Goal: Information Seeking & Learning: Learn about a topic

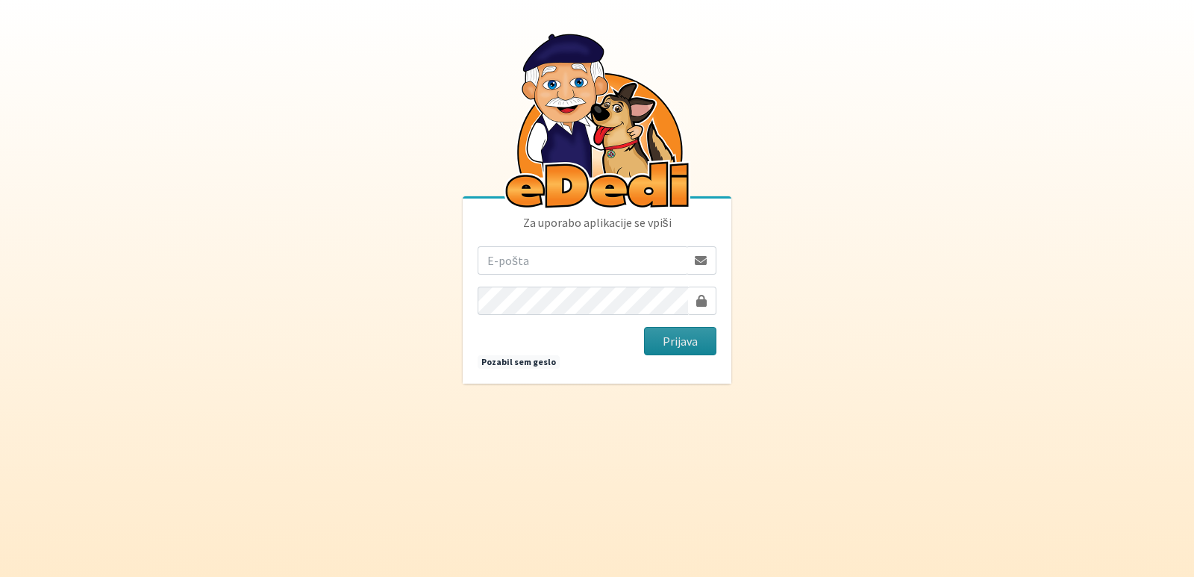
type input "vanja.kopac@gmail.com"
click at [680, 339] on button "Prijava" at bounding box center [680, 341] width 72 height 28
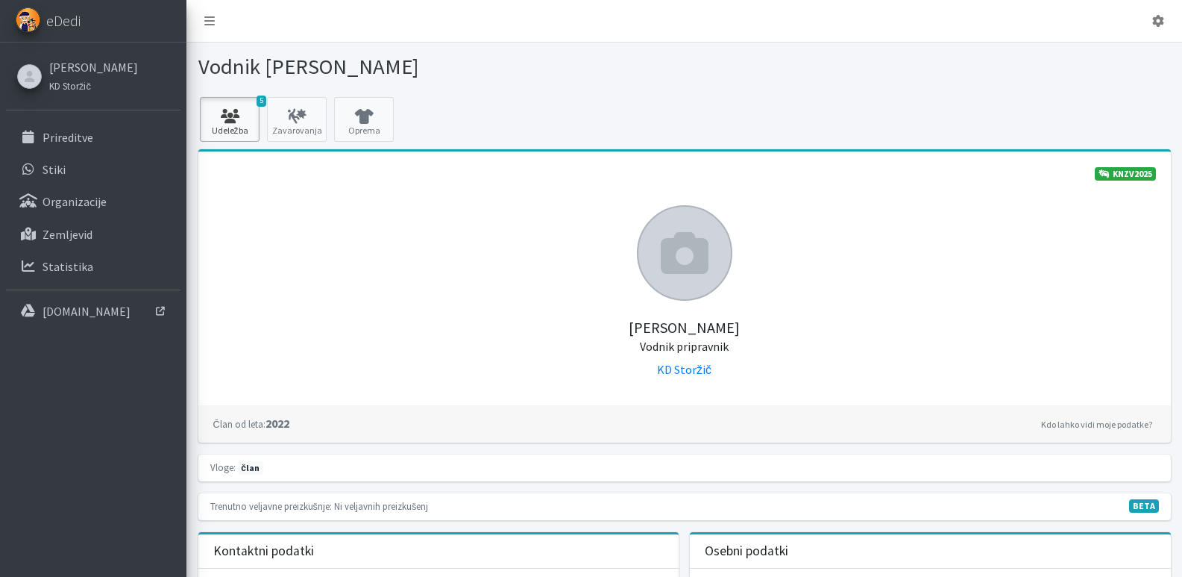
click at [228, 119] on icon at bounding box center [229, 116] width 51 height 15
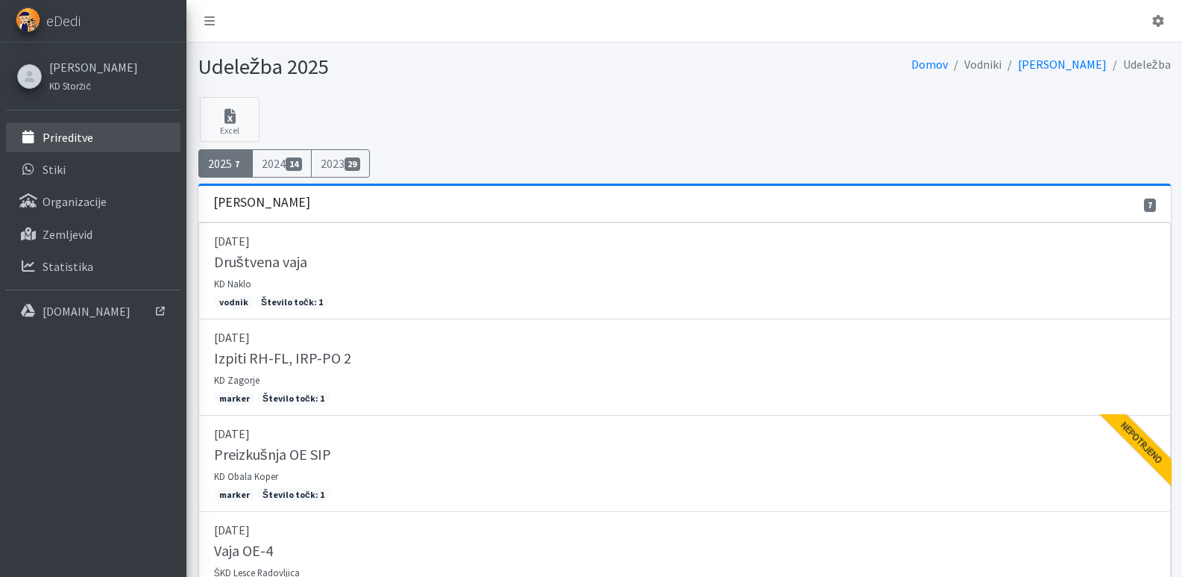
click at [51, 133] on p "Prireditve" at bounding box center [68, 137] width 51 height 15
click at [1161, 26] on icon at bounding box center [1159, 21] width 12 height 12
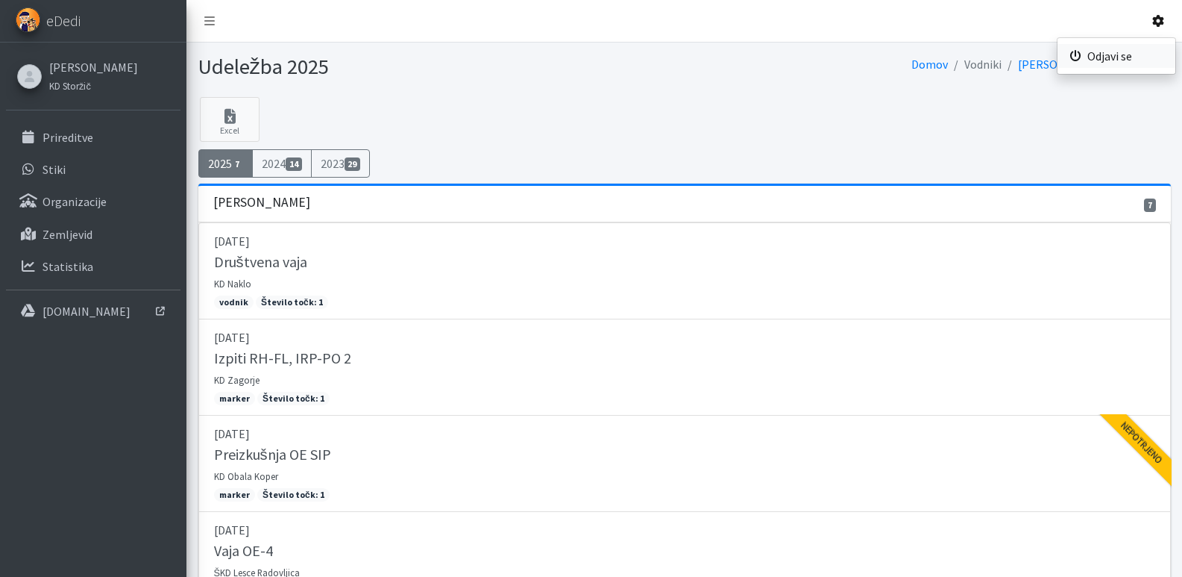
click at [1093, 58] on link "Odjavi se" at bounding box center [1117, 56] width 118 height 24
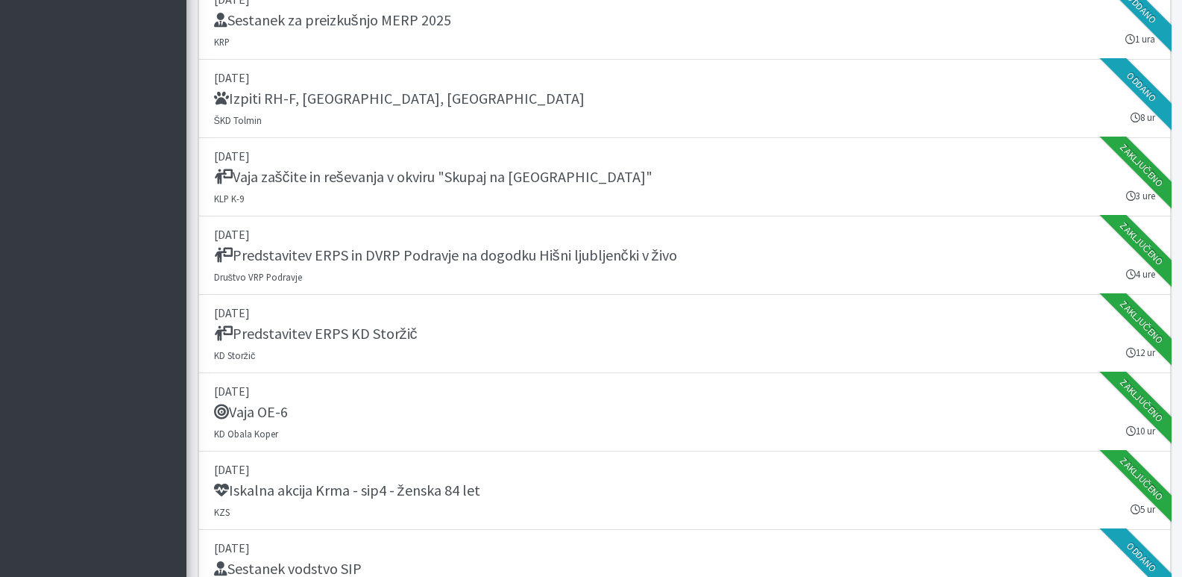
scroll to position [1417, 0]
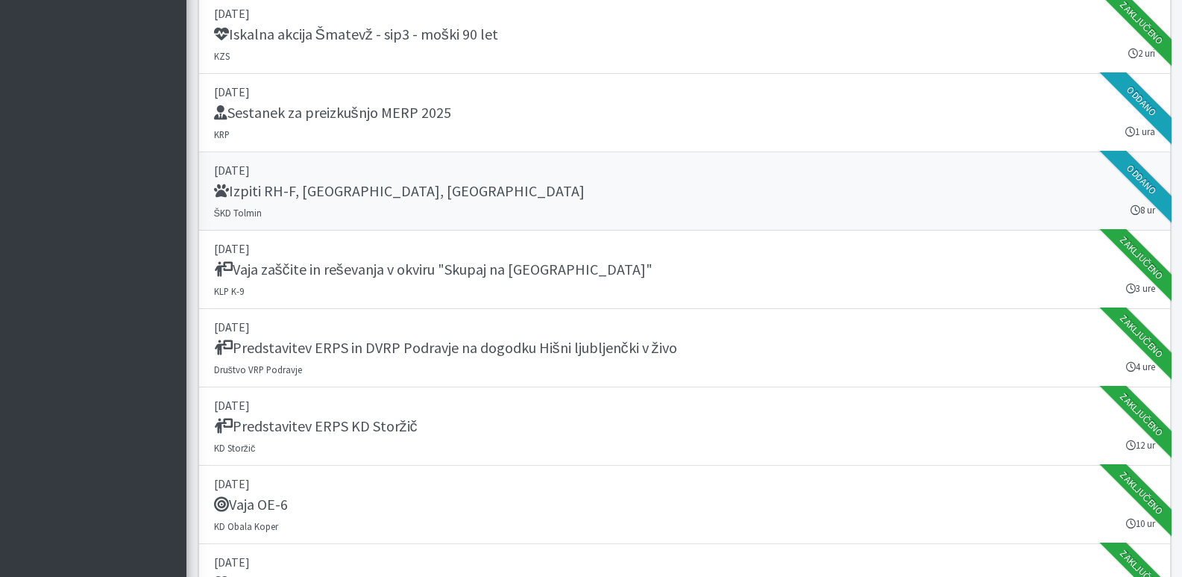
click at [299, 190] on h5 "Izpiti RH-F, FL, MT" at bounding box center [399, 191] width 371 height 18
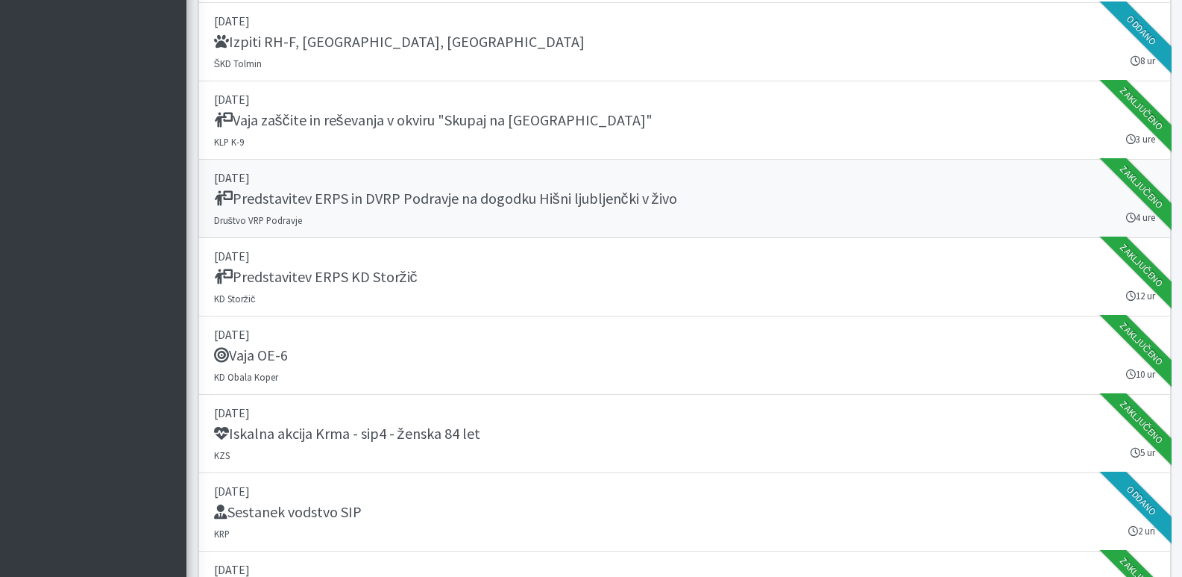
scroll to position [1641, 0]
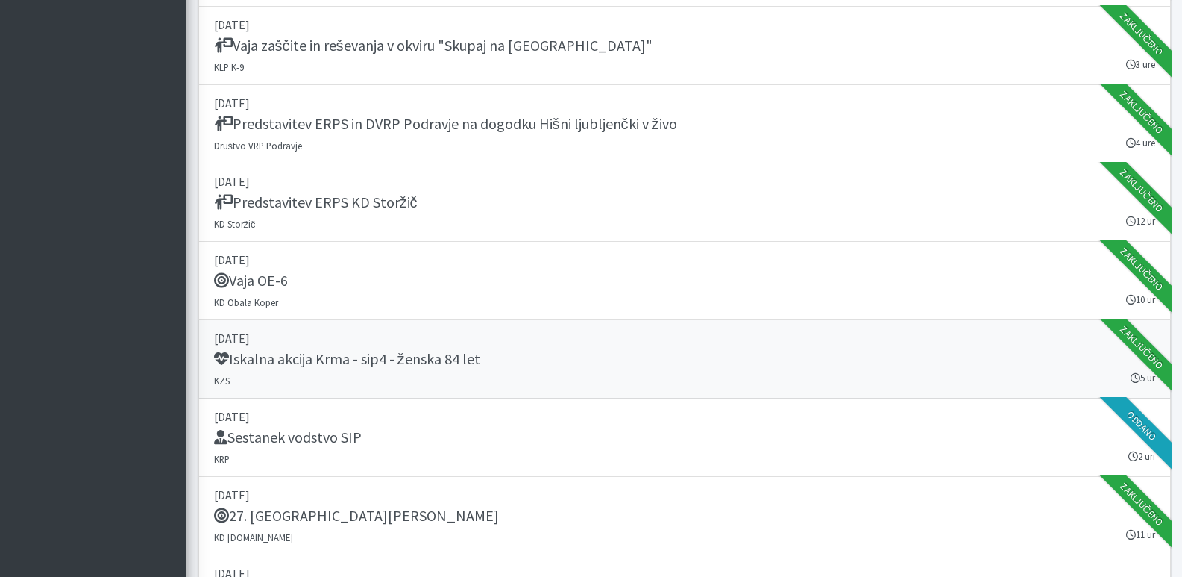
click at [404, 355] on h5 "Iskalna akcija Krma - sip4 - ženska 84 let" at bounding box center [347, 359] width 266 height 18
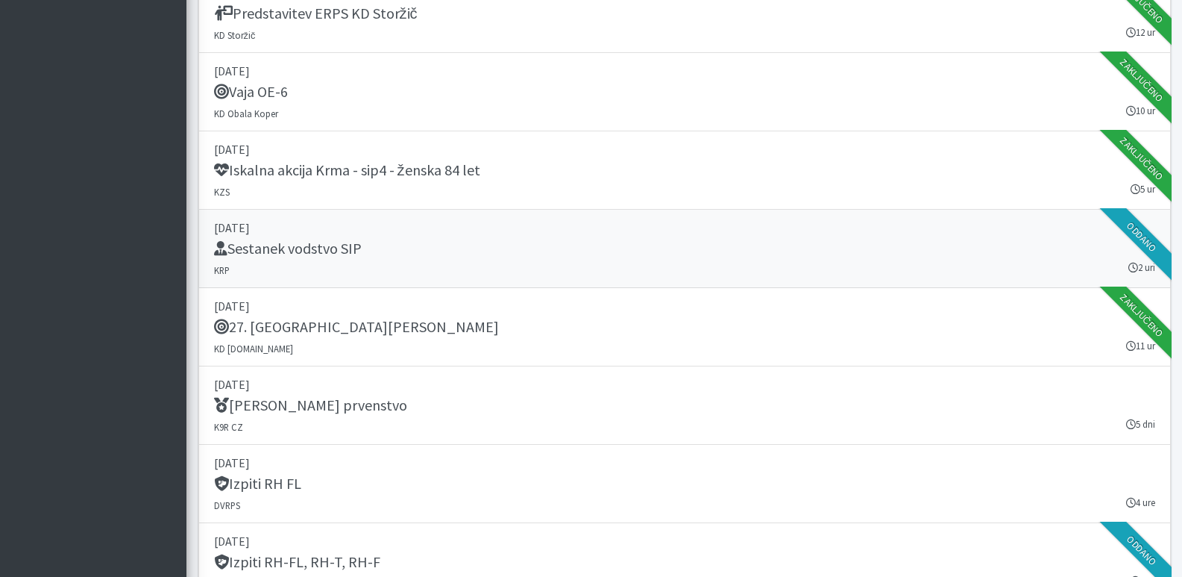
scroll to position [1865, 0]
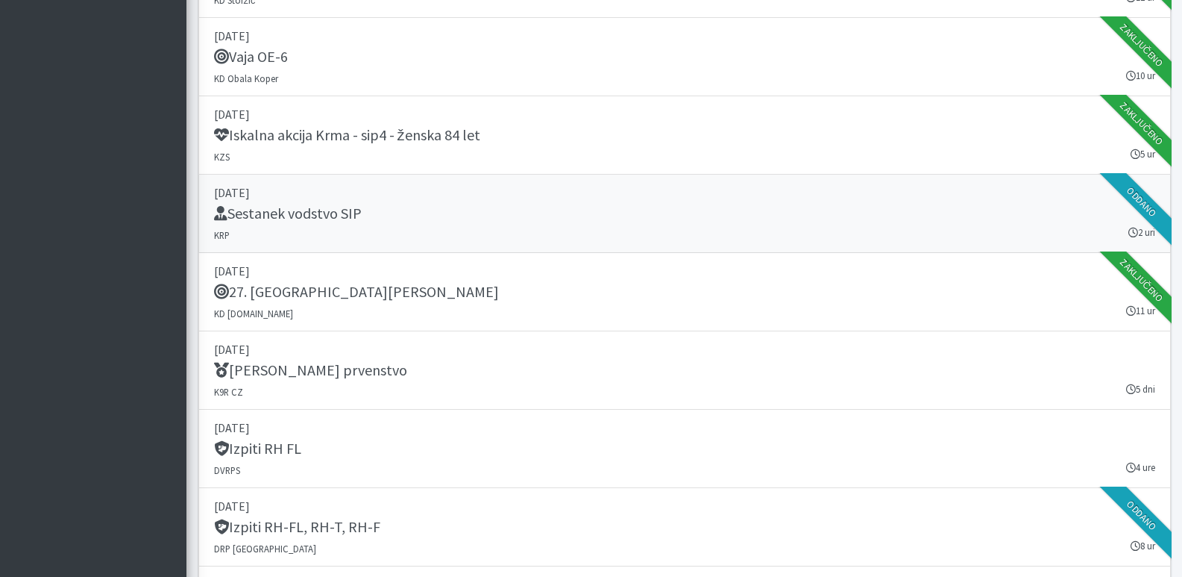
click at [251, 212] on h5 "Sestanek vodstvo SIP" at bounding box center [288, 213] width 148 height 18
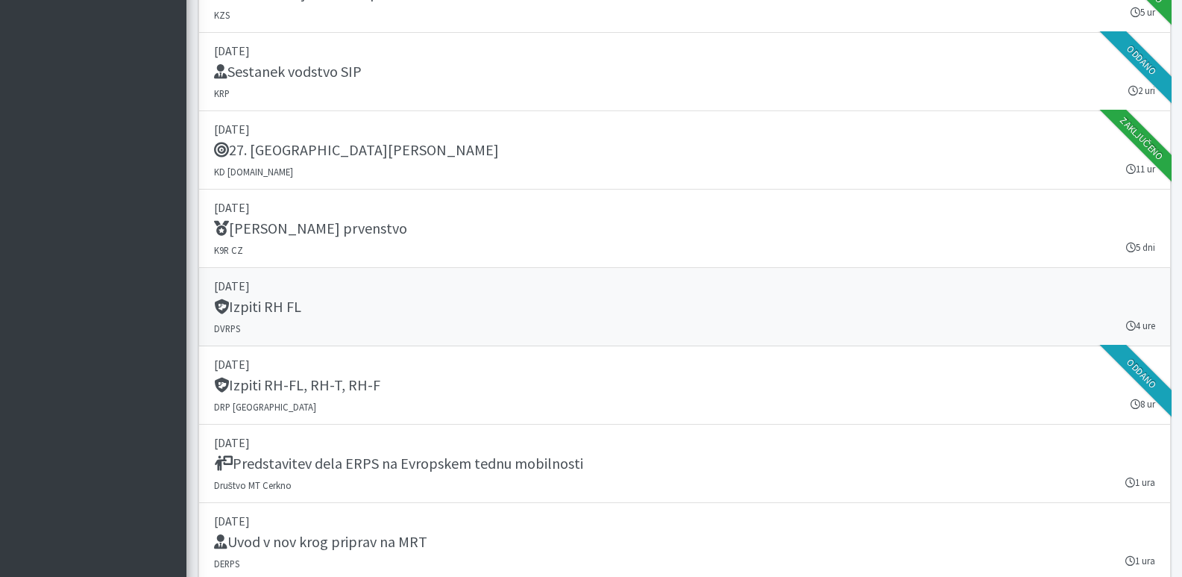
scroll to position [2014, 0]
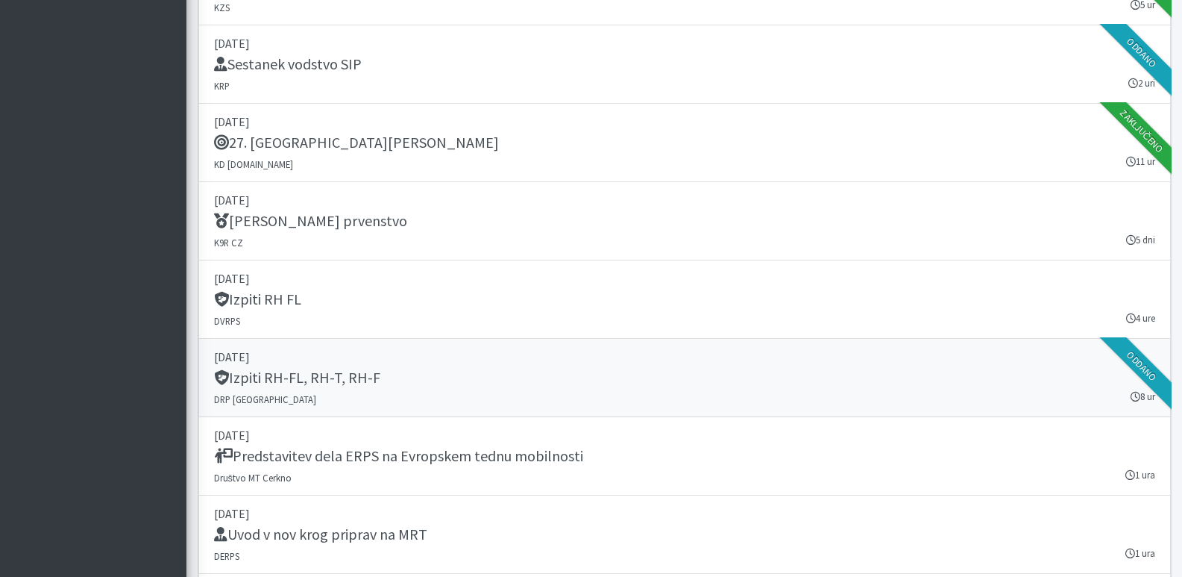
click at [302, 377] on h5 "Izpiti RH-FL, RH-T, RH-F" at bounding box center [297, 378] width 166 height 18
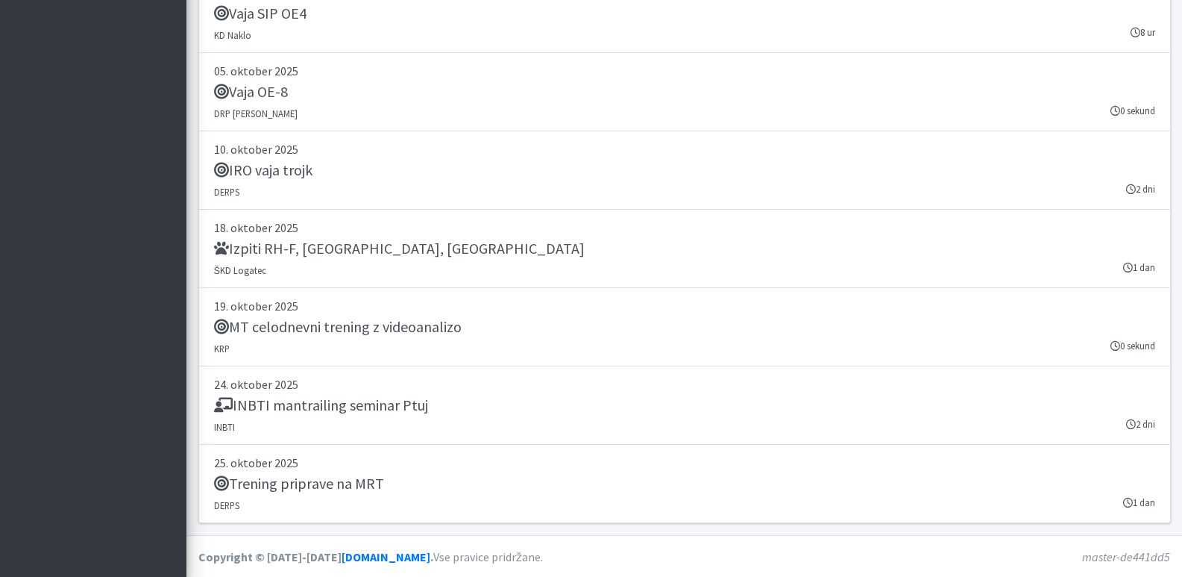
scroll to position [2974, 0]
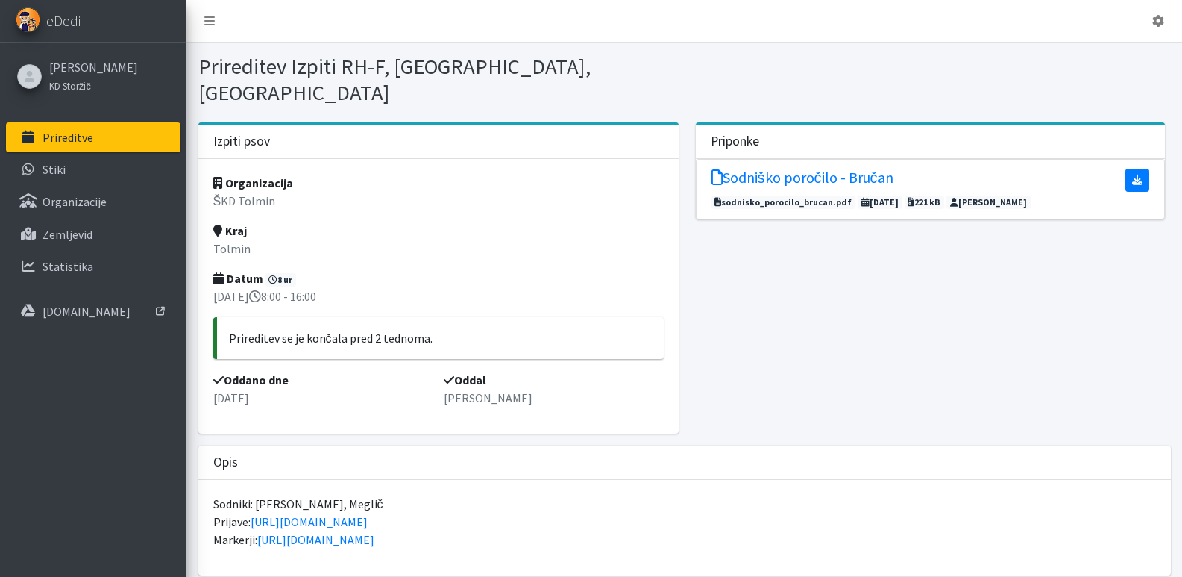
click at [1141, 175] on icon at bounding box center [1137, 180] width 10 height 10
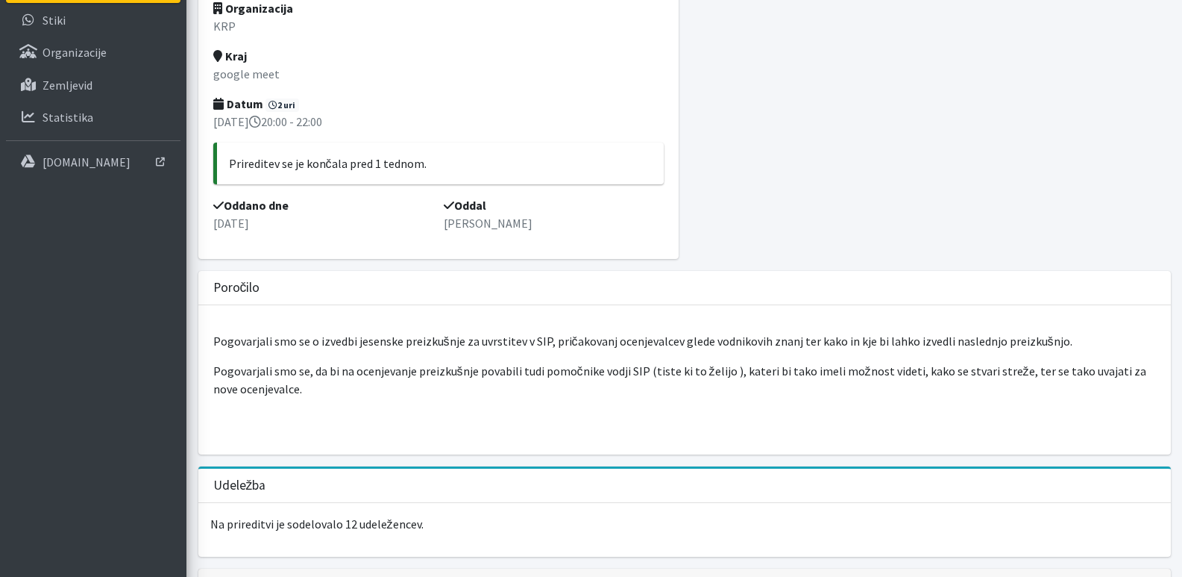
scroll to position [224, 0]
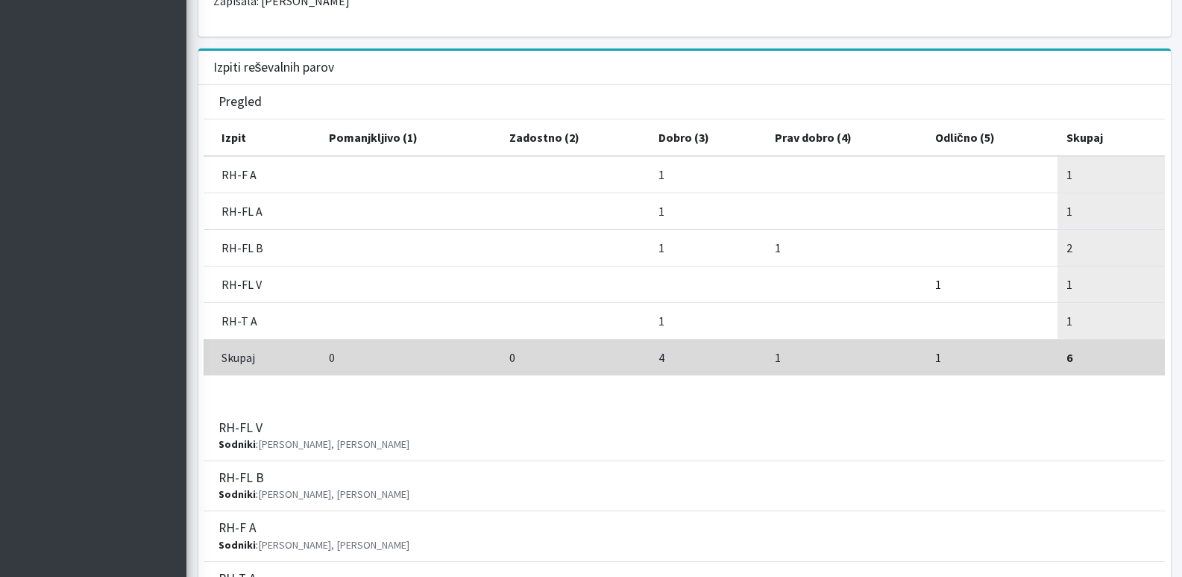
scroll to position [671, 0]
